Goal: Task Accomplishment & Management: Complete application form

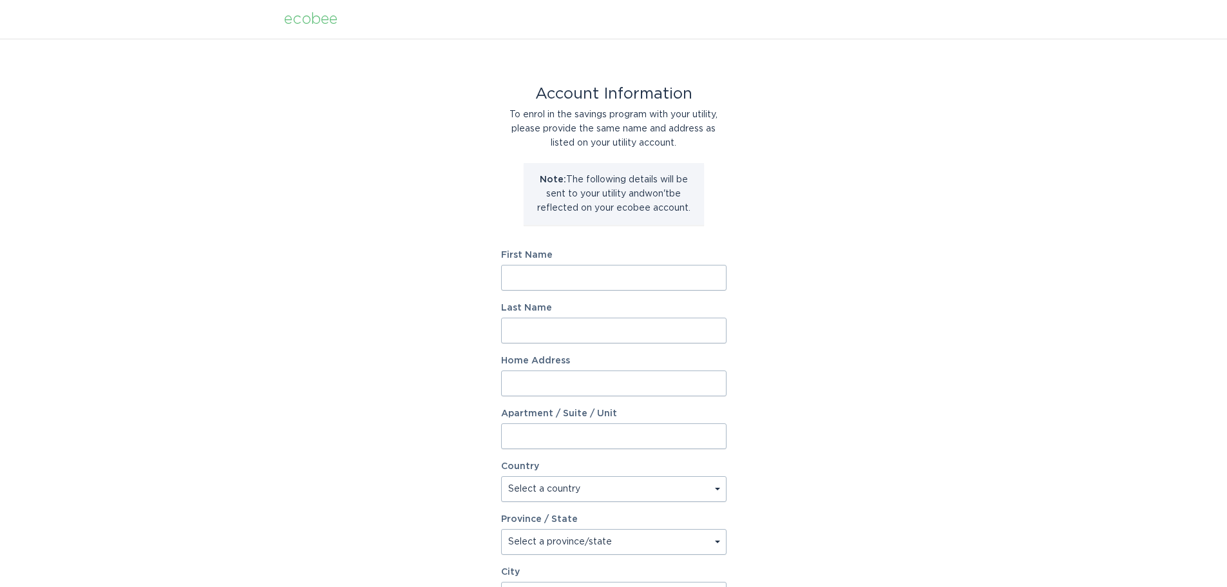
click at [639, 270] on input "First Name" at bounding box center [613, 278] width 225 height 26
type input "[PERSON_NAME]"
type input "[STREET_ADDRESS][PERSON_NAME]"
type input "Bldg 1 Suite 101A"
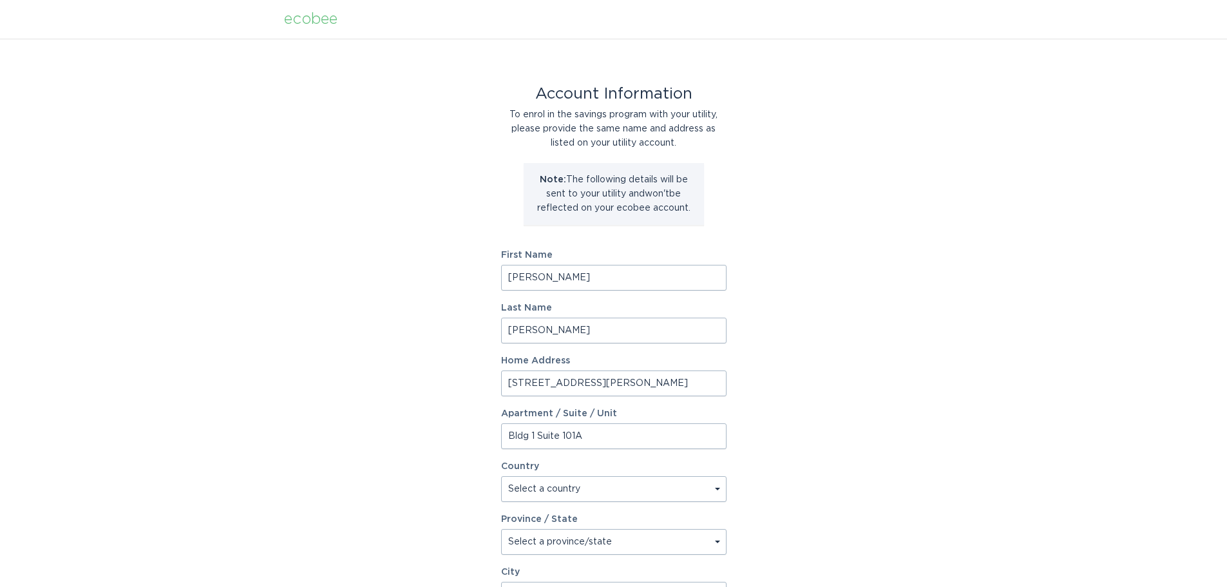
select select "US"
type input "Phoenix"
type input "85044"
select select "AZ"
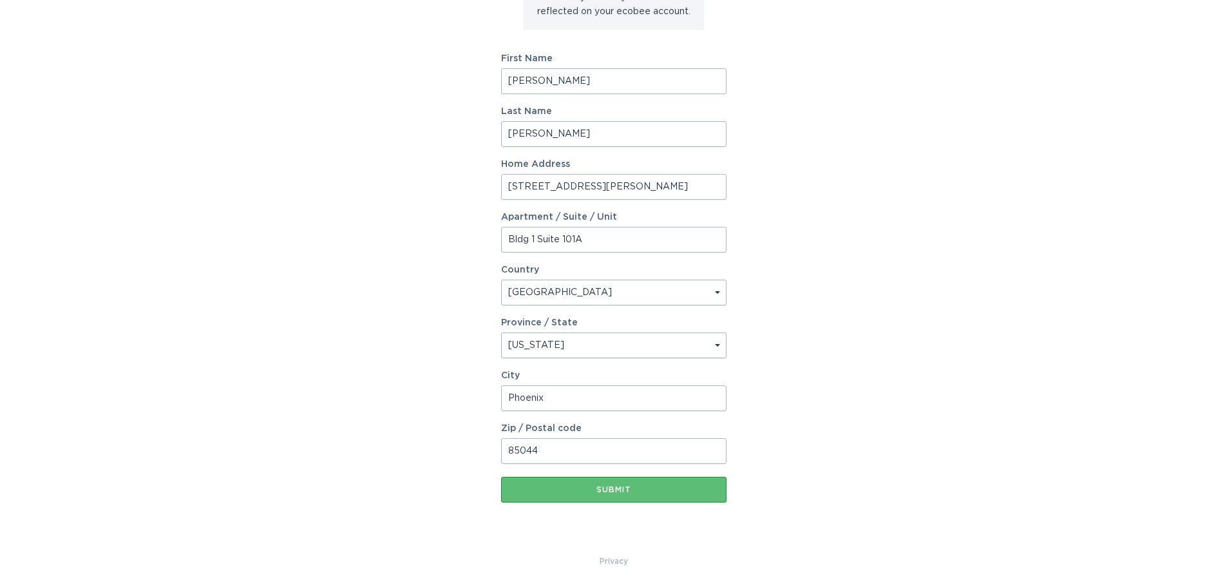
scroll to position [197, 0]
click at [623, 491] on div "Submit" at bounding box center [614, 489] width 213 height 8
